Goal: Check status

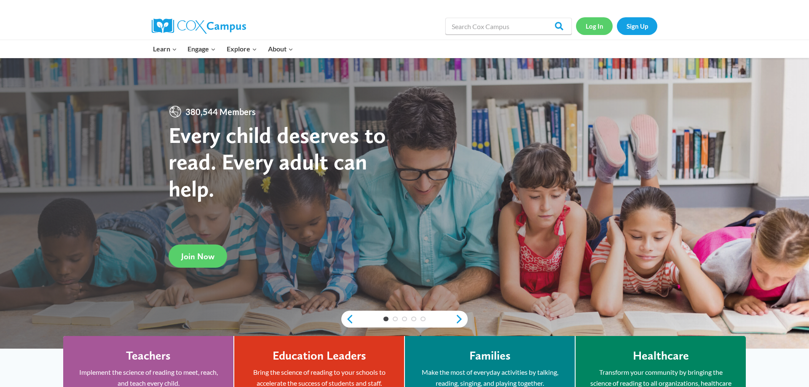
click at [598, 28] on link "Log In" at bounding box center [594, 25] width 37 height 17
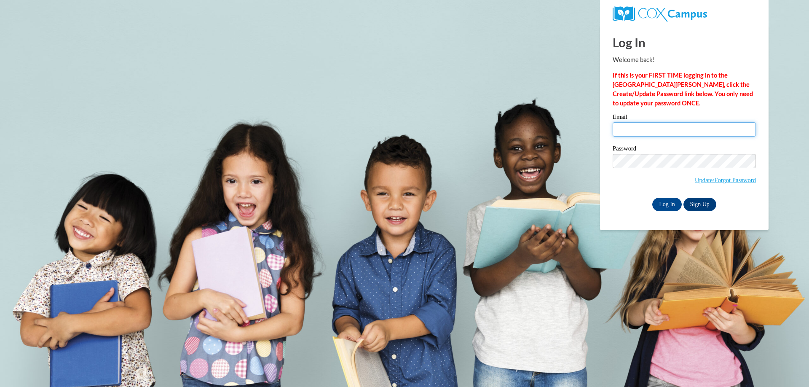
type input "[EMAIL_ADDRESS][DOMAIN_NAME]"
click at [667, 204] on input "Log In" at bounding box center [666, 204] width 29 height 13
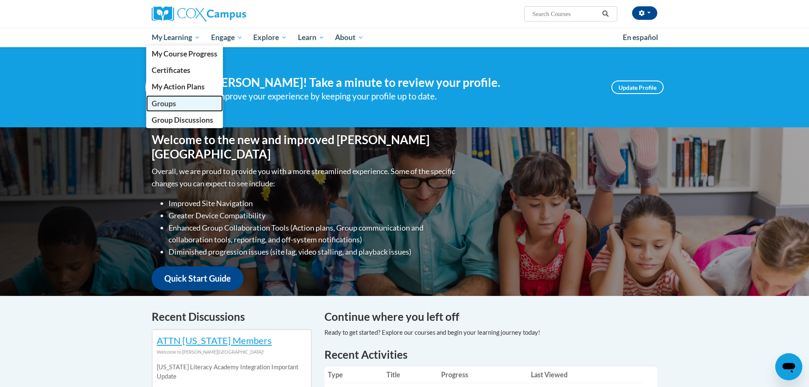
click at [171, 107] on span "Groups" at bounding box center [164, 103] width 24 height 9
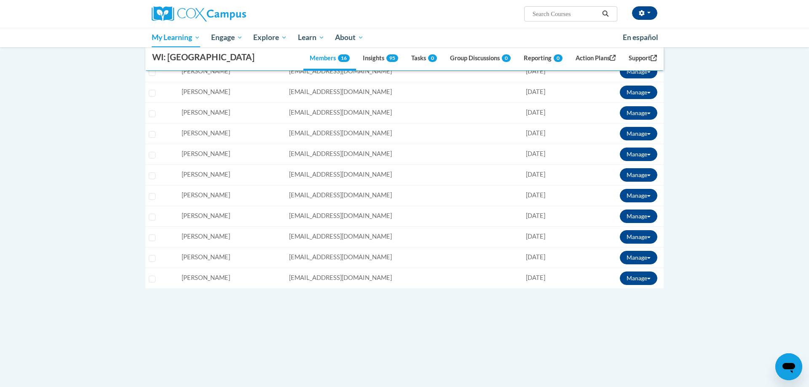
scroll to position [273, 0]
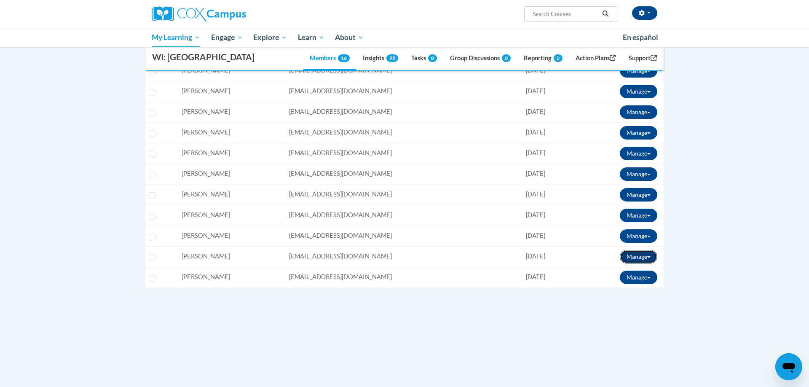
click at [629, 257] on button "Manage" at bounding box center [639, 256] width 38 height 13
click at [619, 286] on link "View Transcript" at bounding box center [626, 286] width 68 height 13
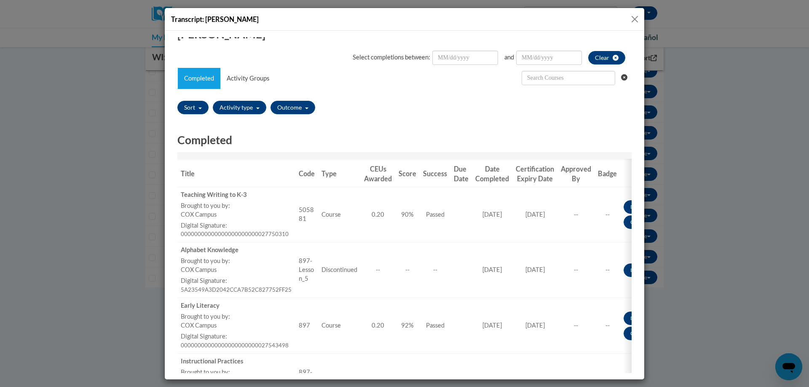
scroll to position [0, 0]
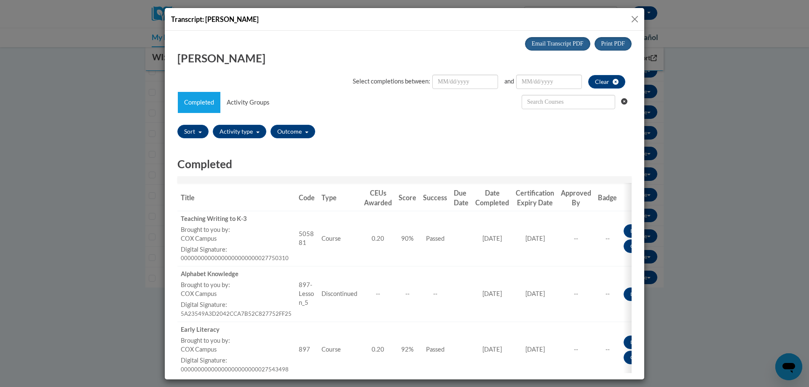
click at [635, 16] on button "Close" at bounding box center [635, 19] width 11 height 11
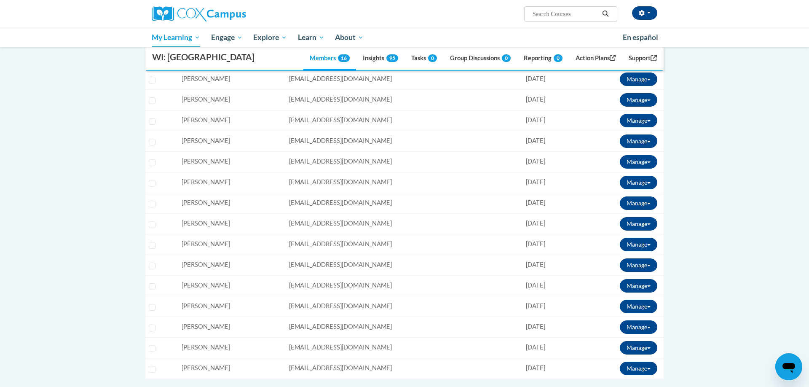
scroll to position [180, 0]
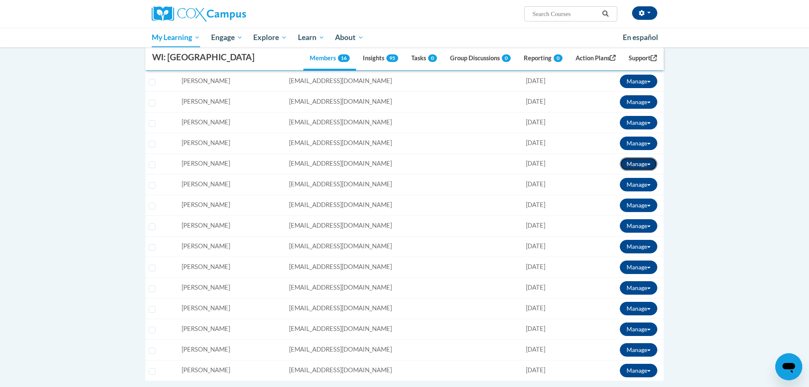
click at [639, 164] on button "Manage" at bounding box center [639, 163] width 38 height 13
click at [607, 194] on icon at bounding box center [602, 194] width 9 height 9
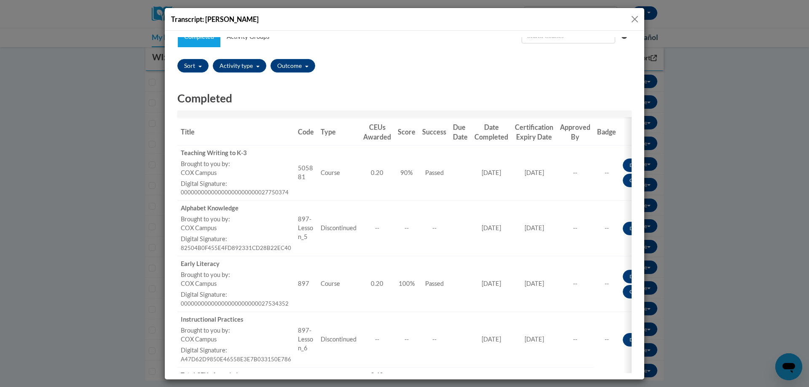
scroll to position [0, 0]
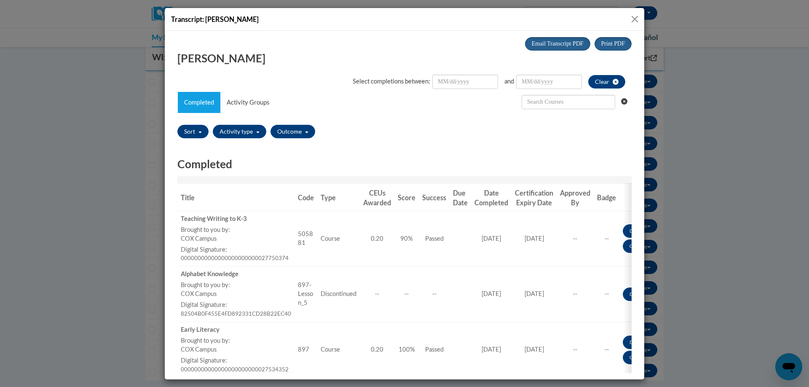
click at [636, 15] on button "Close" at bounding box center [635, 19] width 11 height 11
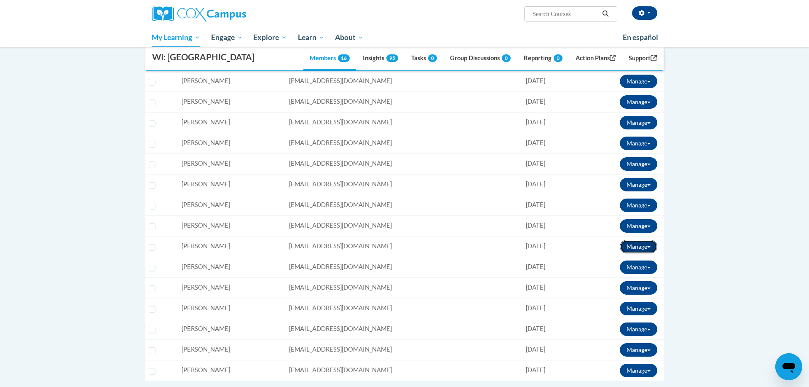
click at [624, 247] on button "Manage" at bounding box center [639, 246] width 38 height 13
click at [611, 274] on link "View Transcript" at bounding box center [626, 276] width 68 height 13
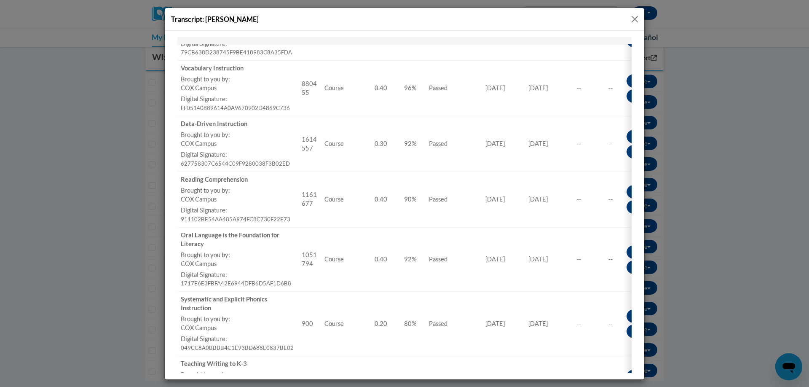
scroll to position [215, 0]
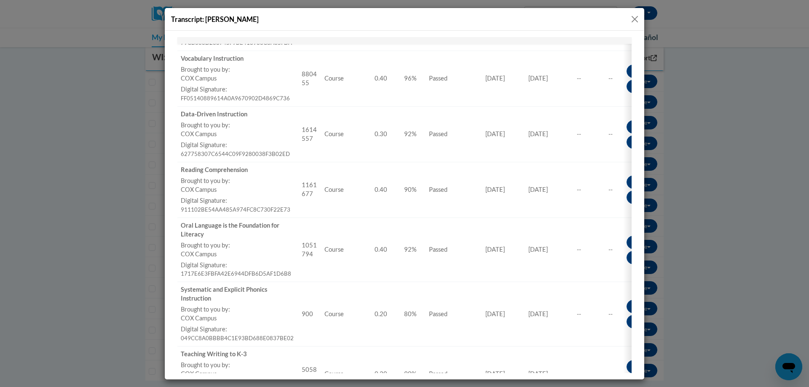
click at [638, 20] on button "Close" at bounding box center [635, 19] width 11 height 11
